Goal: Information Seeking & Learning: Learn about a topic

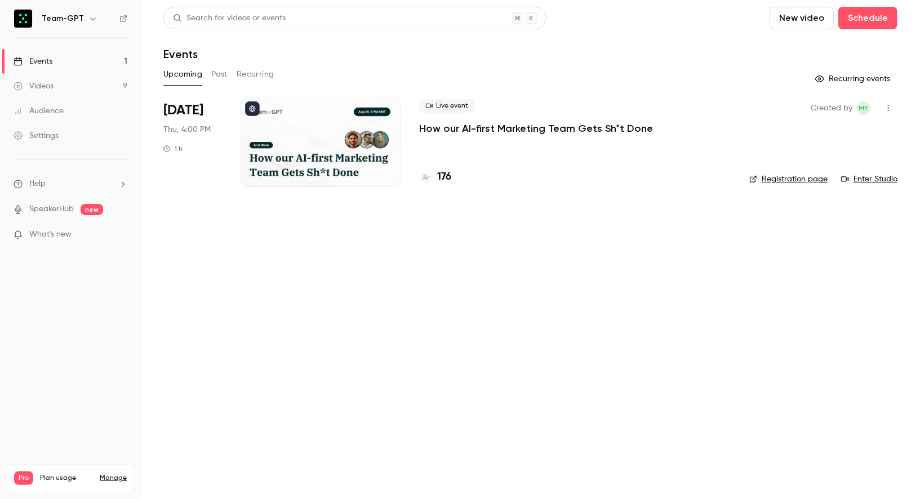
click at [468, 131] on p "How our AI-first Marketing Team Gets Sh*t Done" at bounding box center [536, 129] width 234 height 14
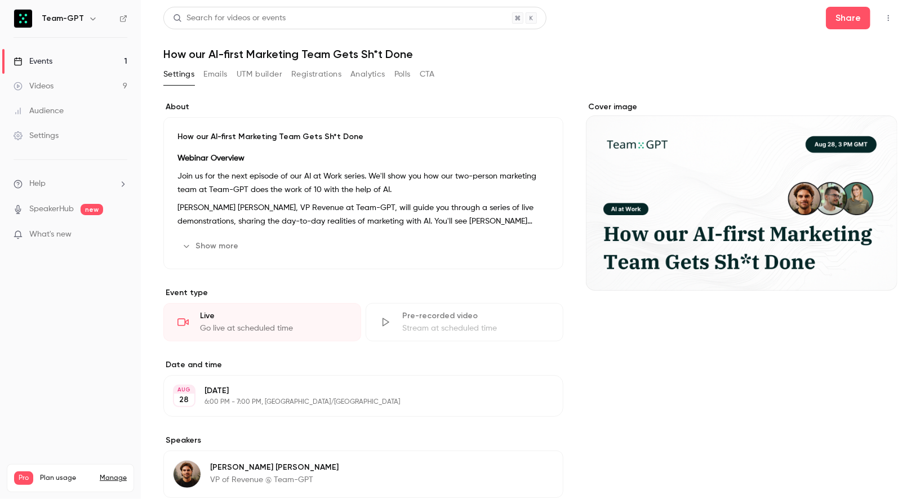
click at [322, 79] on button "Registrations" at bounding box center [316, 74] width 50 height 18
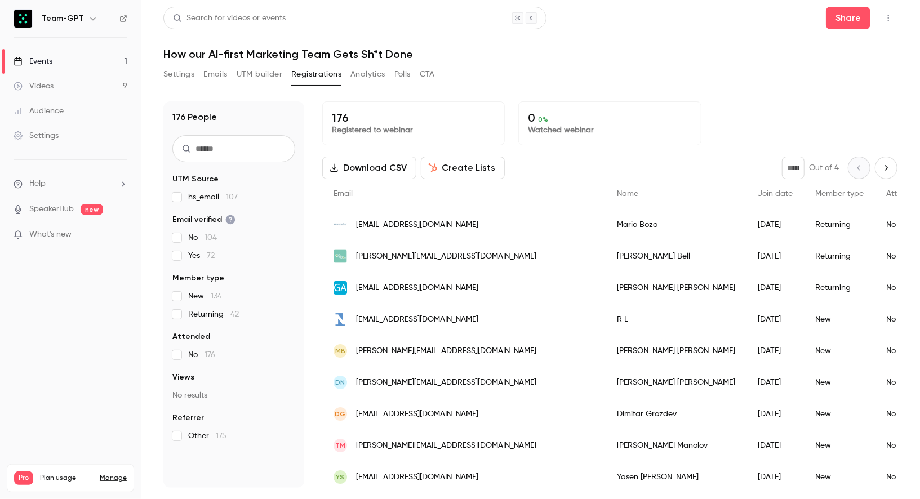
click at [880, 175] on button "Next page" at bounding box center [886, 168] width 23 height 23
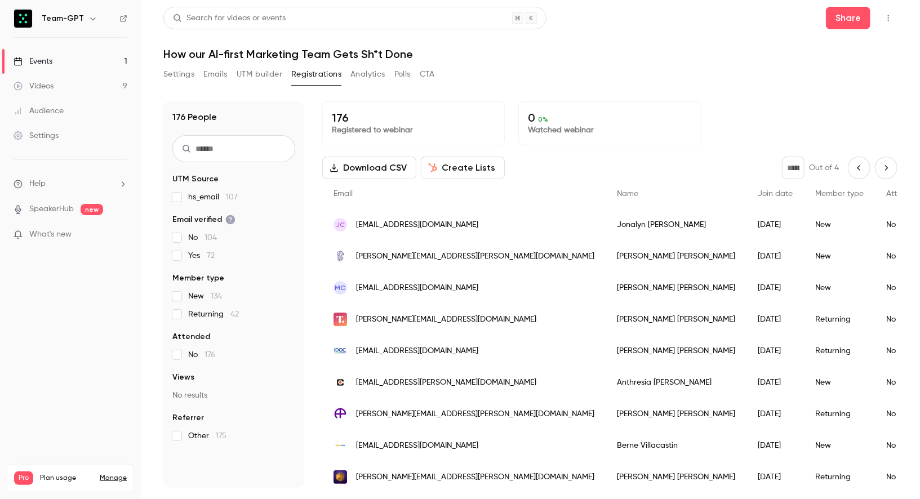
click at [889, 160] on button "Next page" at bounding box center [886, 168] width 23 height 23
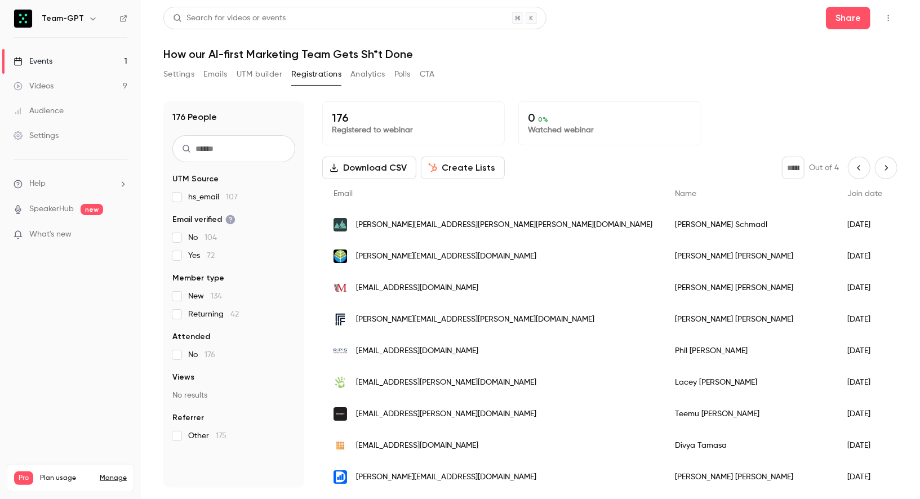
click at [876, 163] on div "* Out of 4" at bounding box center [840, 168] width 116 height 23
click at [882, 164] on icon "Next page" at bounding box center [886, 167] width 12 height 9
type input "*"
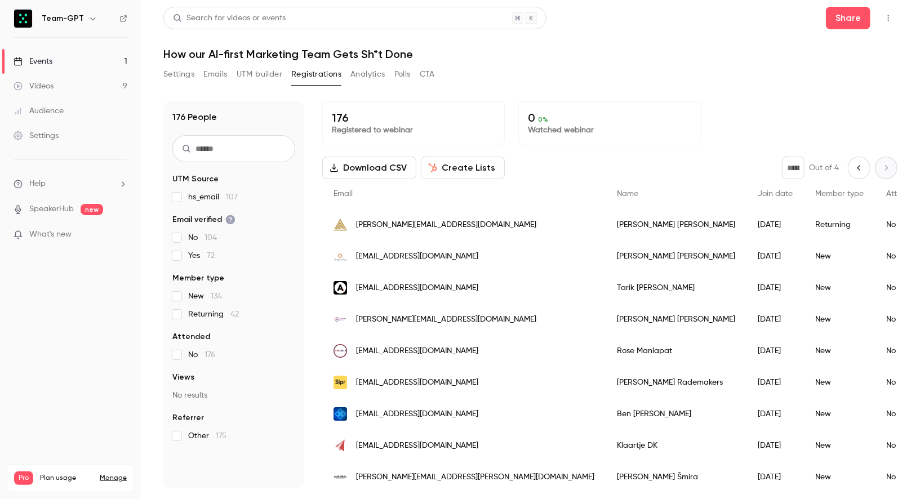
click at [173, 76] on button "Settings" at bounding box center [178, 74] width 31 height 18
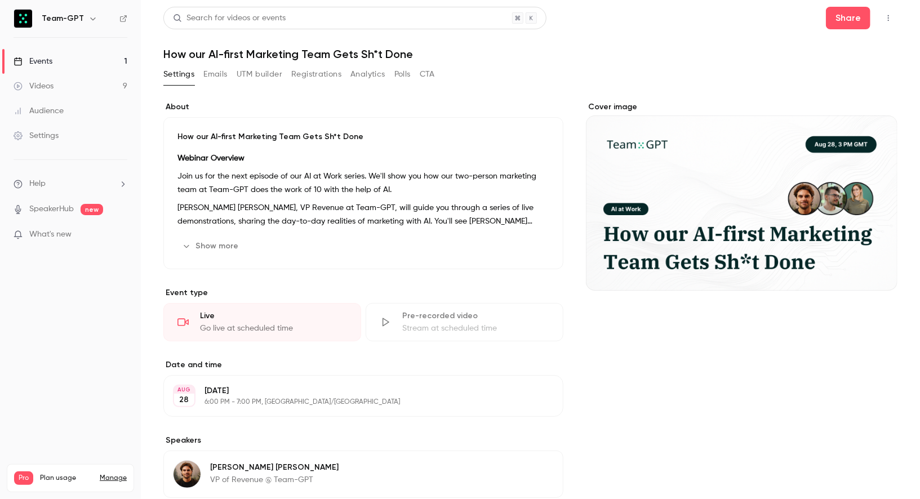
click at [74, 57] on link "Events 1" at bounding box center [70, 61] width 141 height 25
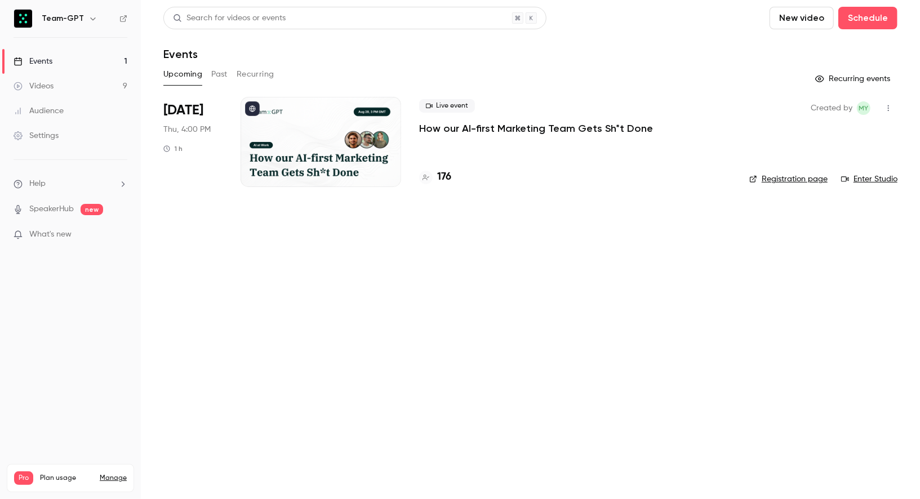
click at [292, 121] on div at bounding box center [321, 142] width 161 height 90
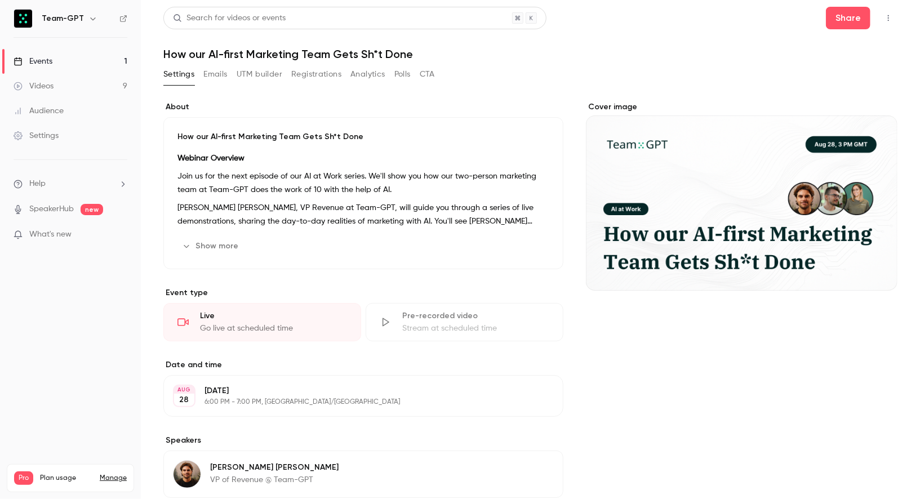
click at [225, 249] on button "Show more" at bounding box center [212, 246] width 68 height 18
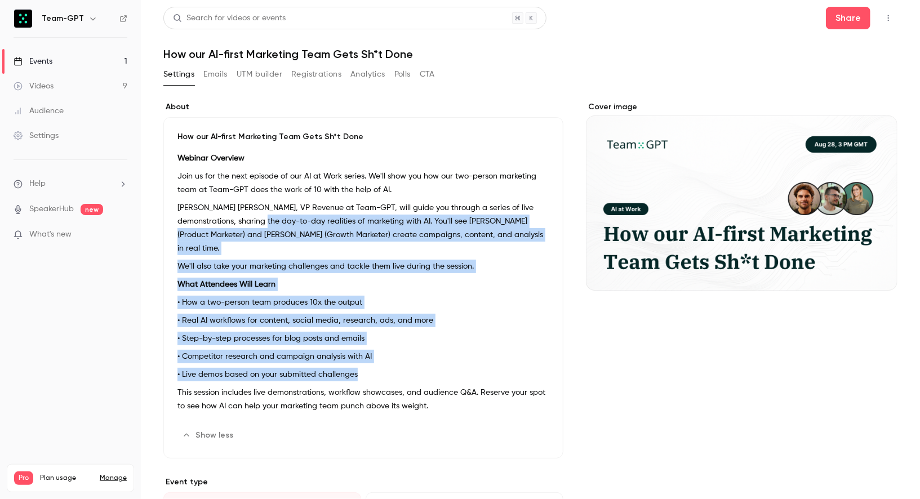
drag, startPoint x: 248, startPoint y: 227, endPoint x: 461, endPoint y: 357, distance: 249.4
click at [461, 357] on div "Webinar Overview Join us for the next episode of our AI at Work series. We'll s…" at bounding box center [364, 285] width 372 height 266
